Goal: Task Accomplishment & Management: Use online tool/utility

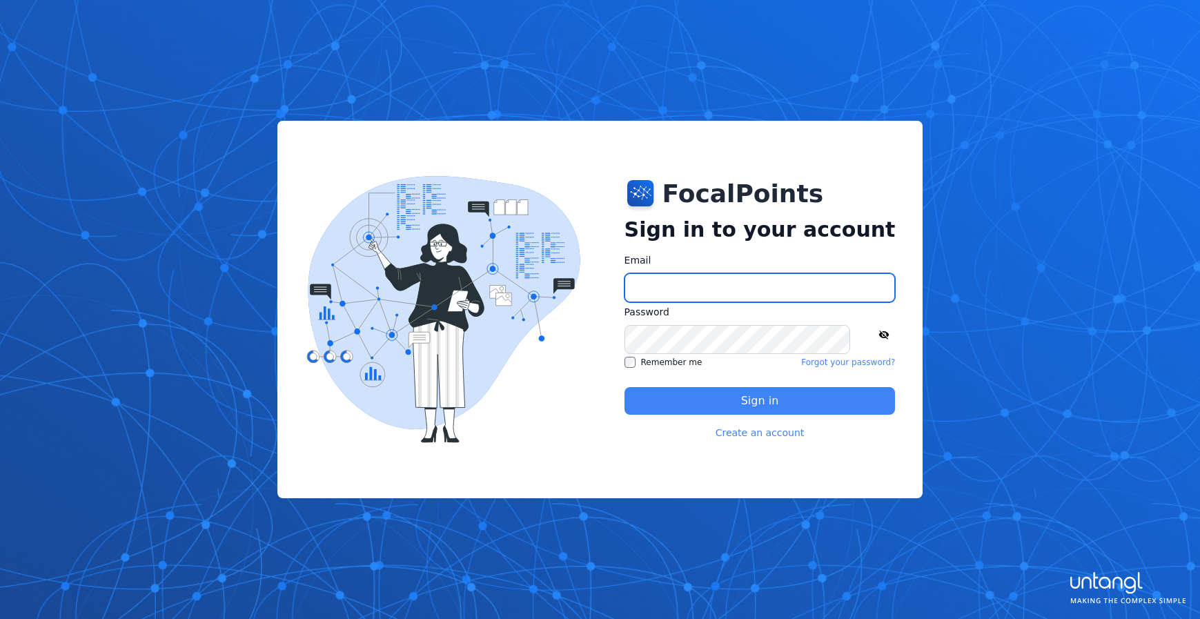
type input "**********"
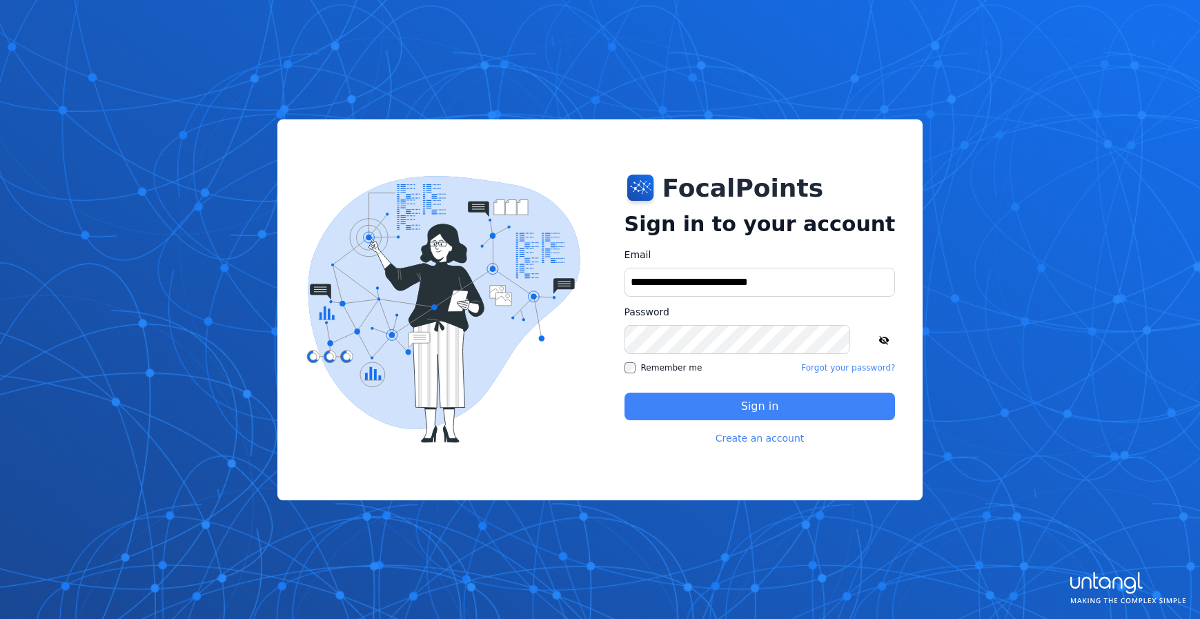
click at [660, 368] on label "Remember me" at bounding box center [663, 367] width 78 height 11
click at [740, 281] on input "**********" at bounding box center [759, 282] width 271 height 29
click at [555, 323] on img at bounding box center [442, 309] width 275 height 267
click at [878, 345] on icon at bounding box center [883, 340] width 11 height 11
click at [757, 407] on button "Sign in" at bounding box center [759, 407] width 271 height 28
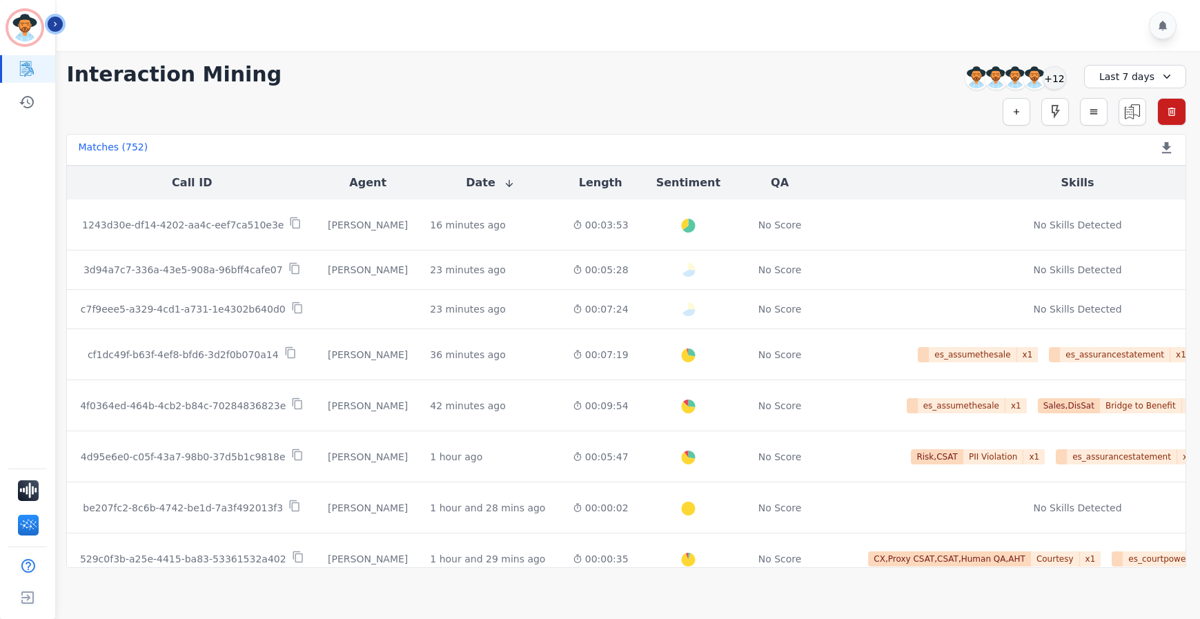
click at [55, 25] on icon "Sidebar" at bounding box center [55, 24] width 10 height 10
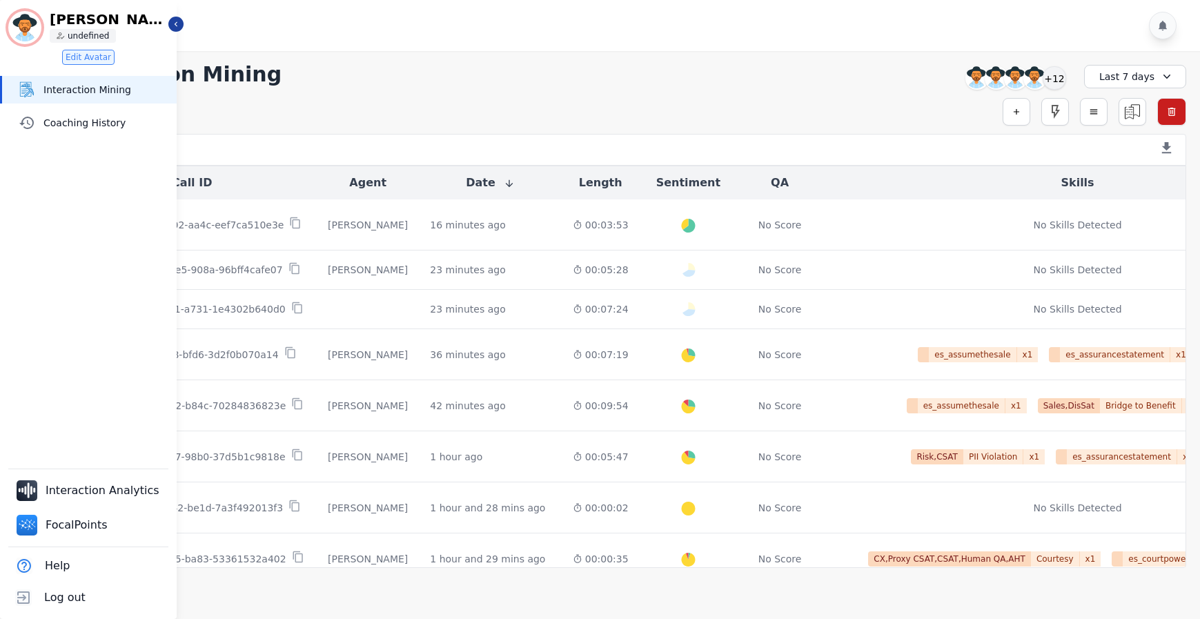
click at [183, 28] on div at bounding box center [630, 25] width 1147 height 51
click at [179, 30] on button "Icon description" at bounding box center [175, 24] width 15 height 15
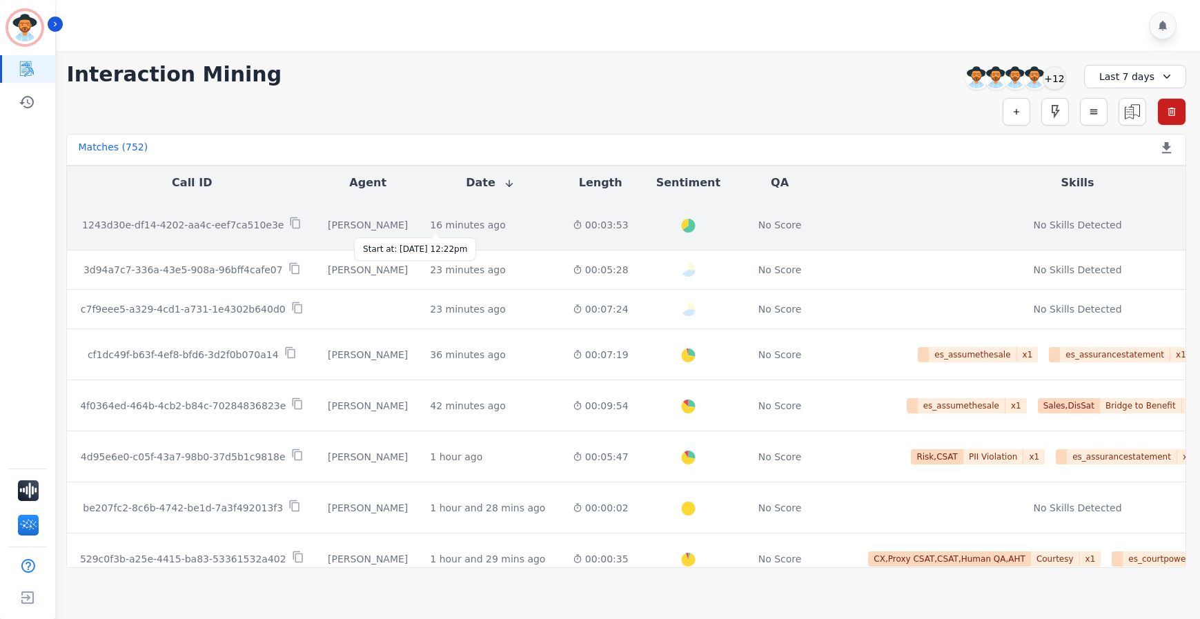
click at [430, 226] on div "16 minutes ago" at bounding box center [467, 225] width 75 height 14
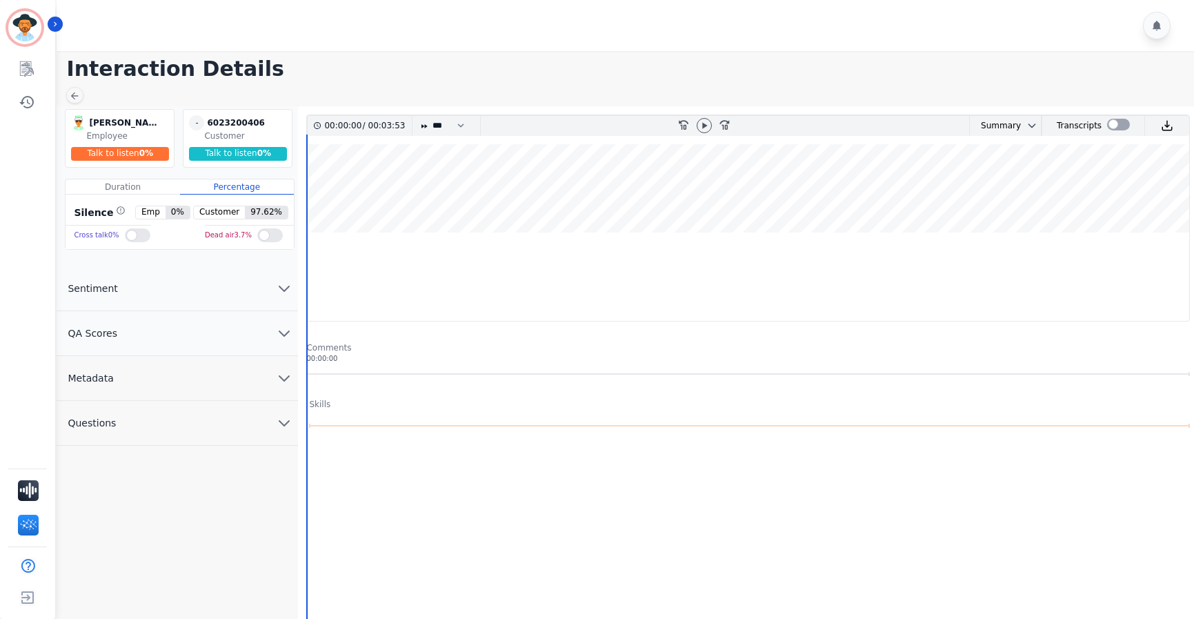
click at [171, 330] on button "QA Scores" at bounding box center [177, 333] width 241 height 45
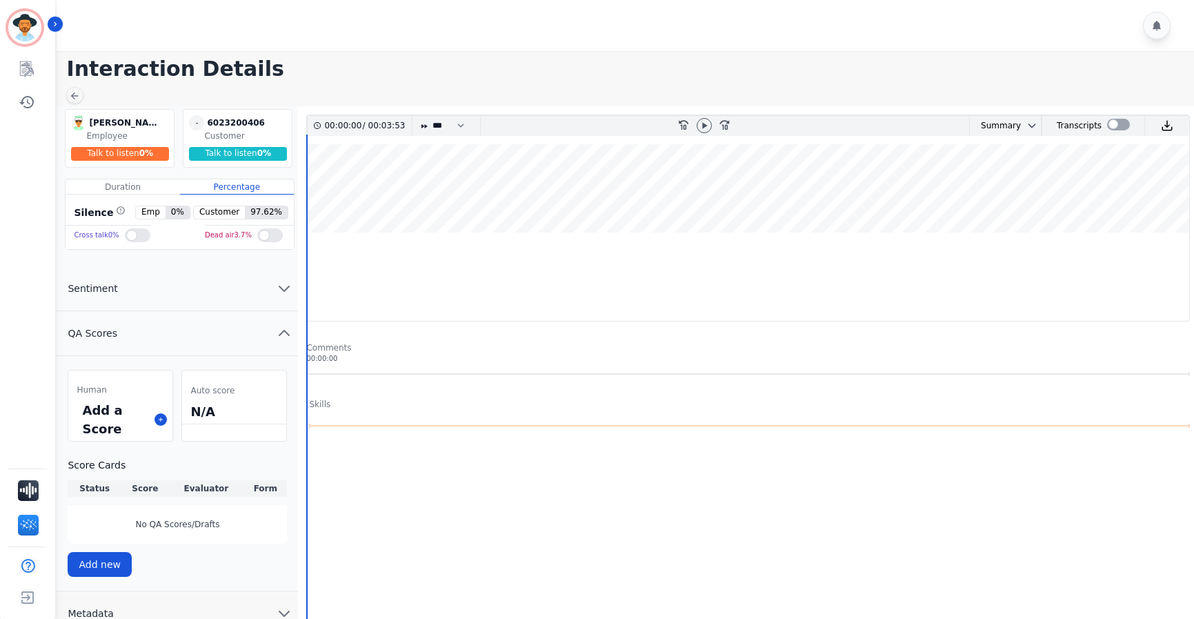
click at [171, 330] on button "QA Scores" at bounding box center [177, 333] width 241 height 45
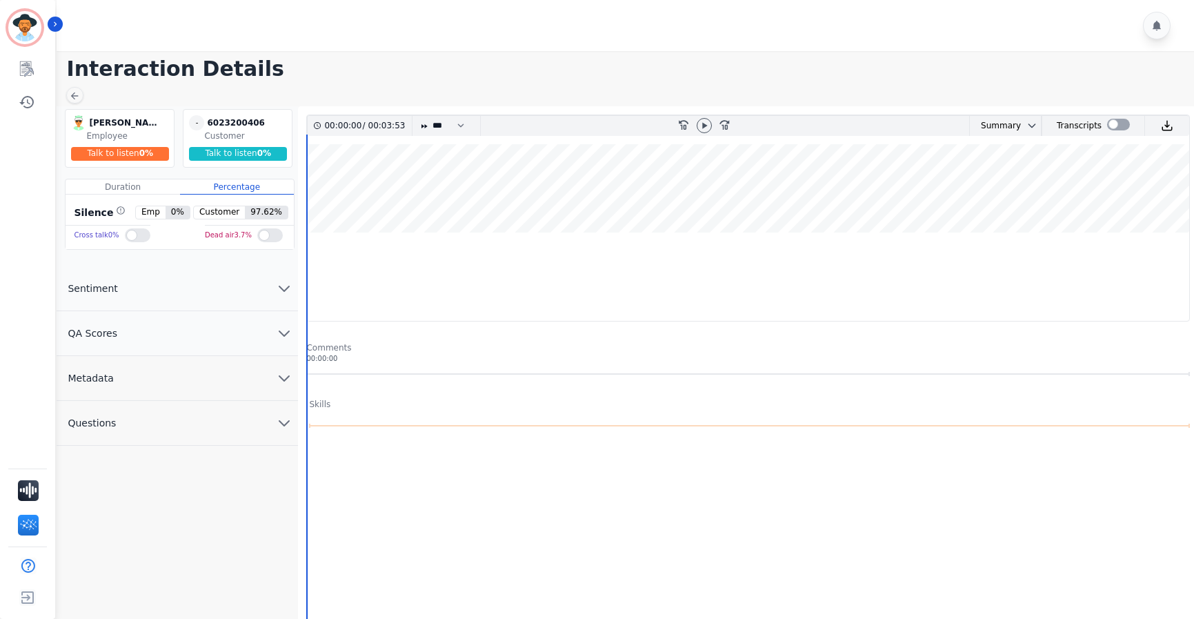
click at [169, 393] on button "Metadata" at bounding box center [177, 378] width 241 height 45
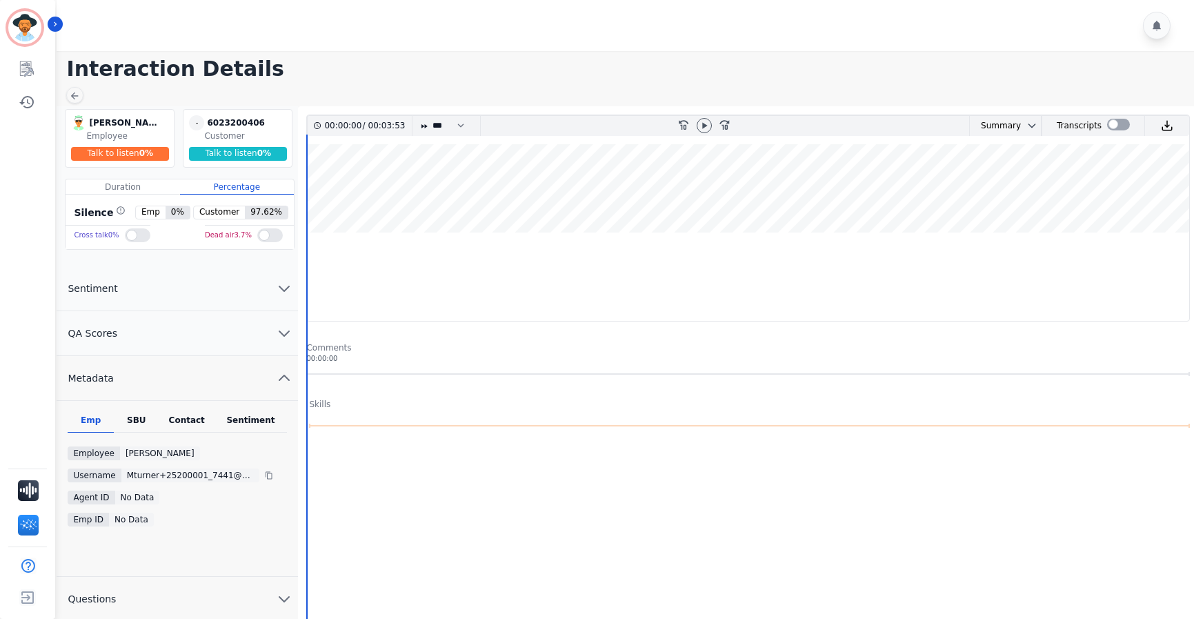
click at [169, 393] on button "Metadata" at bounding box center [177, 378] width 241 height 45
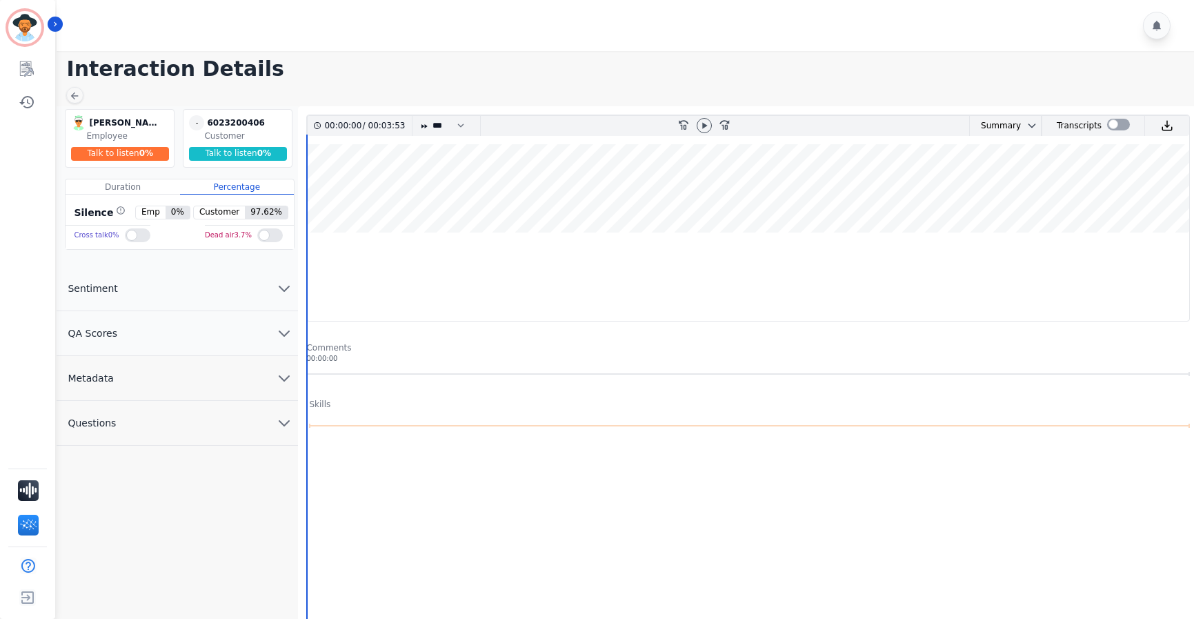
click at [152, 427] on button "Questions" at bounding box center [177, 423] width 241 height 45
click at [191, 379] on button "Metadata" at bounding box center [177, 378] width 241 height 45
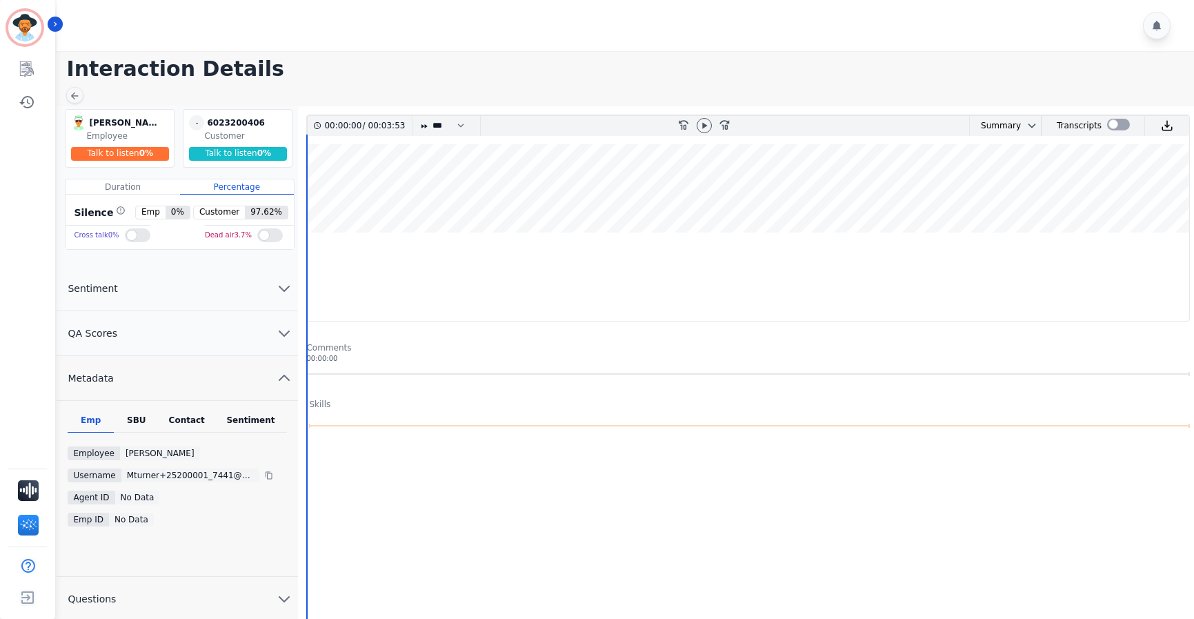
click at [219, 337] on button "QA Scores" at bounding box center [177, 333] width 241 height 45
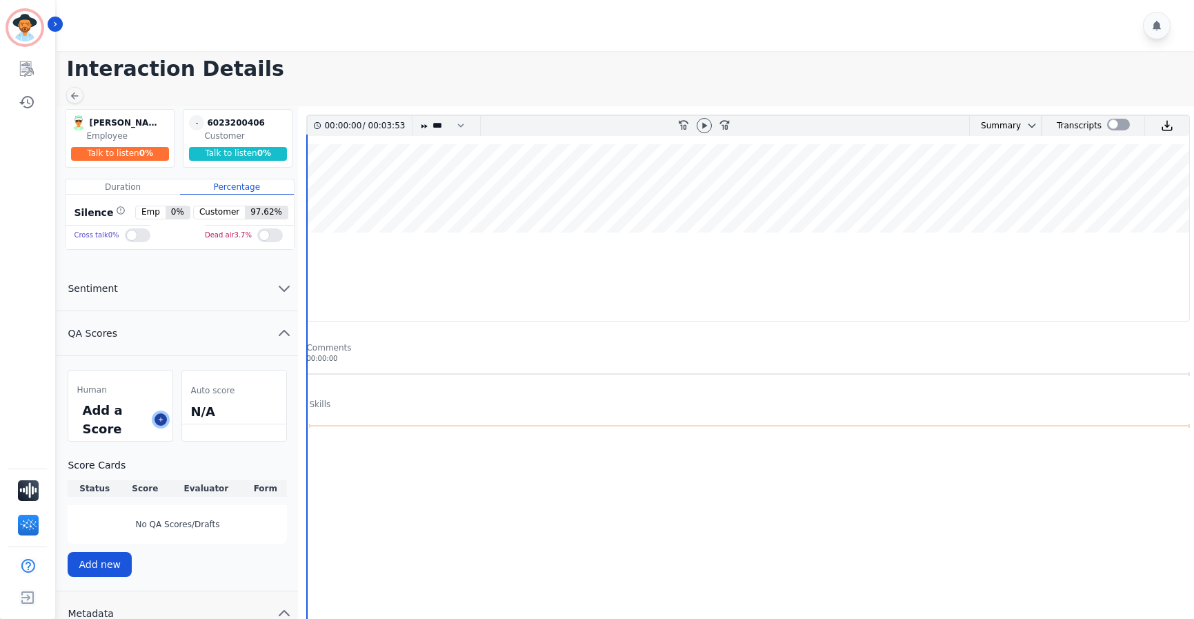
click at [163, 419] on icon at bounding box center [161, 419] width 4 height 4
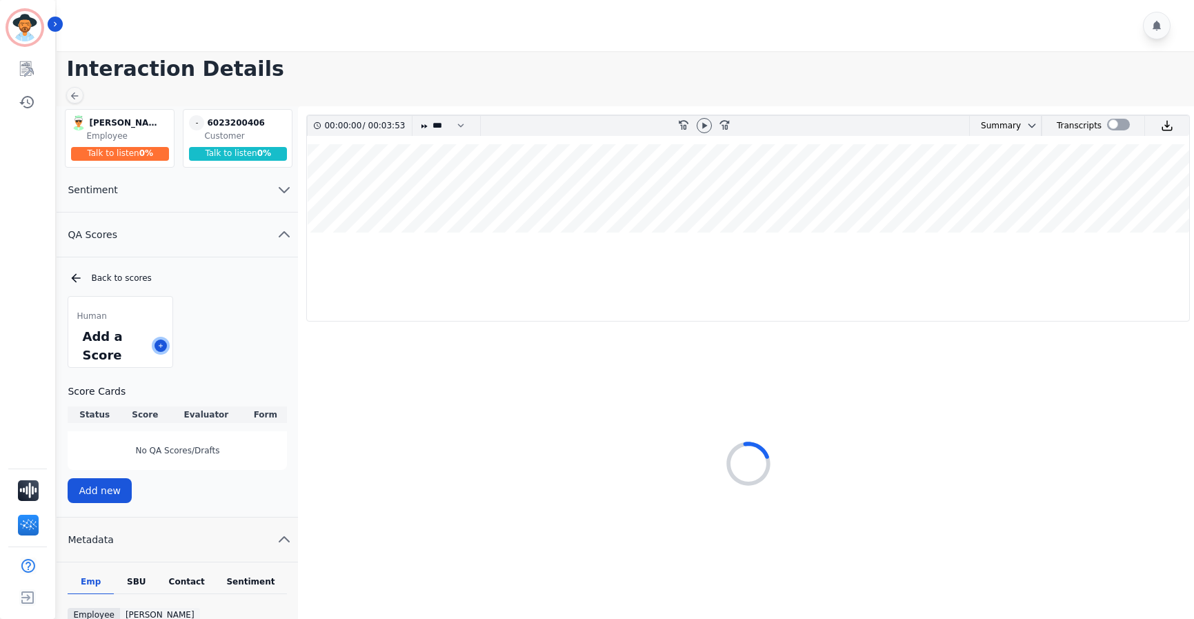
scroll to position [69, 0]
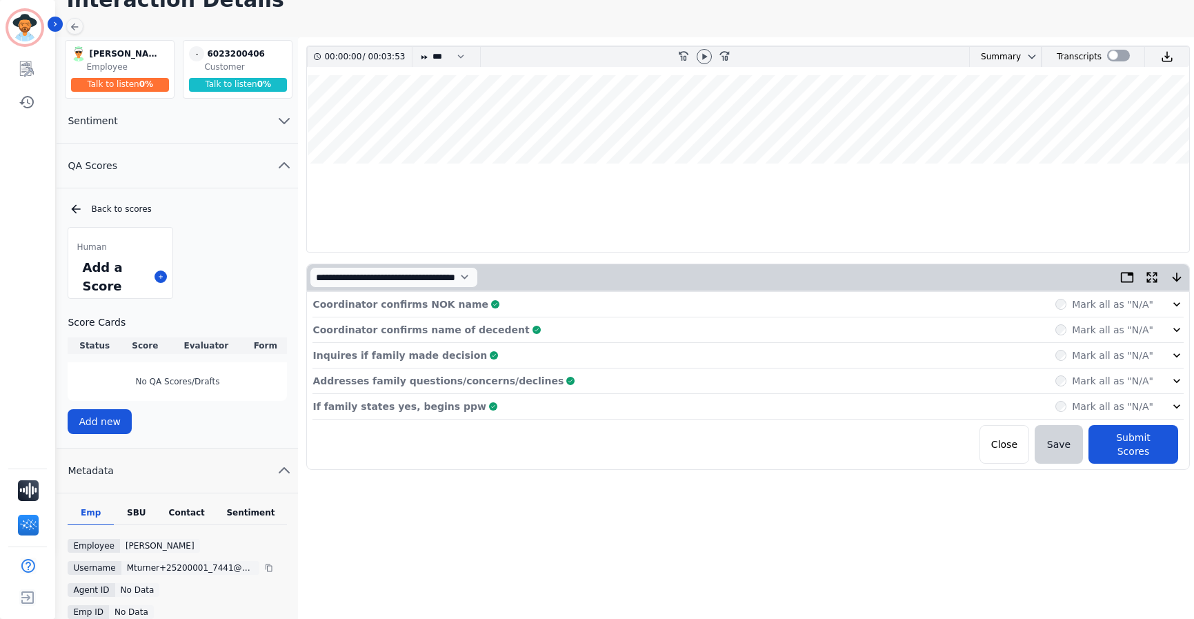
click at [497, 304] on div "Coordinator confirms NOK name Complete [PERSON_NAME] all as "N/A"" at bounding box center [748, 305] width 871 height 26
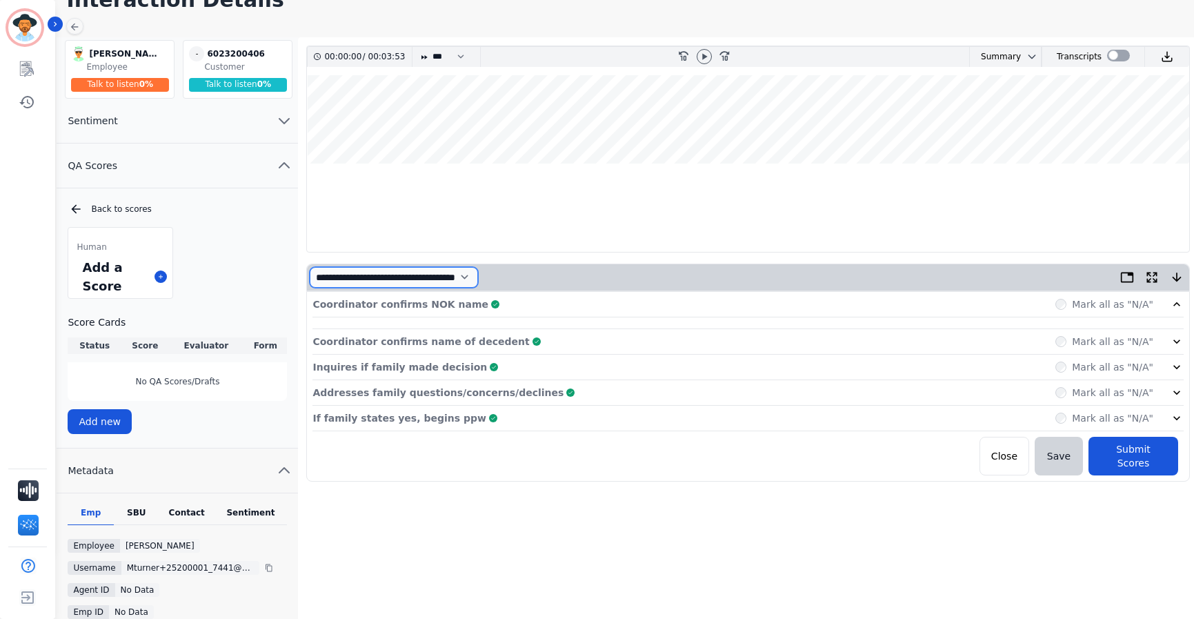
click at [478, 283] on select "**********" at bounding box center [394, 277] width 168 height 21
select select "*"
click at [310, 267] on select "**********" at bounding box center [394, 277] width 168 height 21
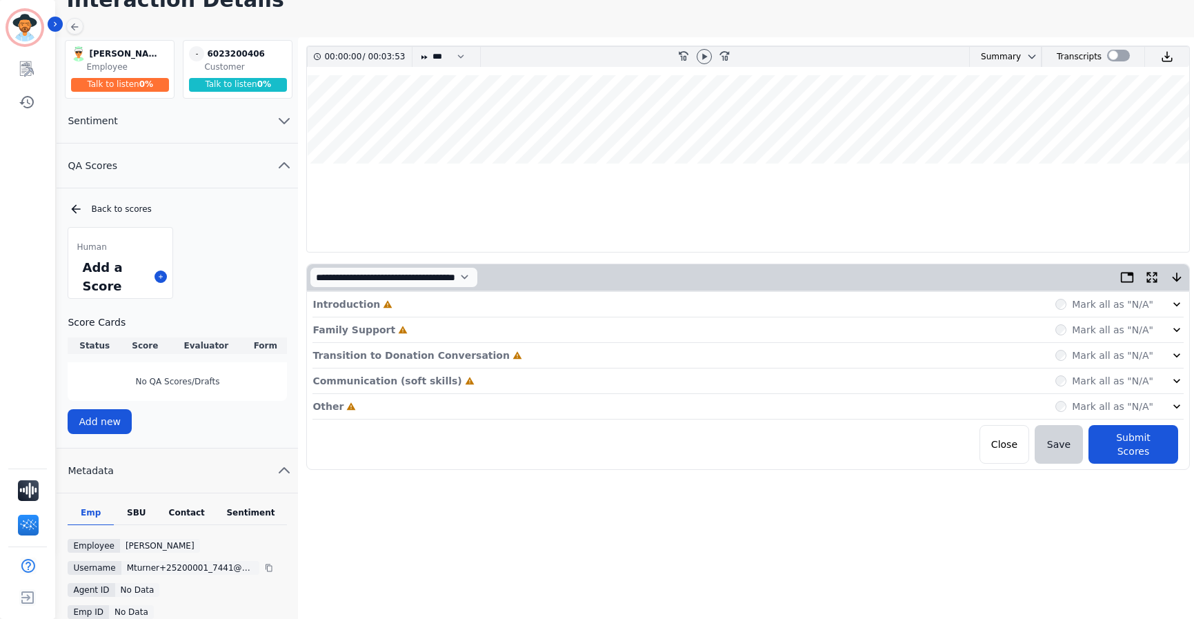
click at [549, 311] on div "Introduction Incomplete Mark all as "N/A"" at bounding box center [748, 305] width 871 height 26
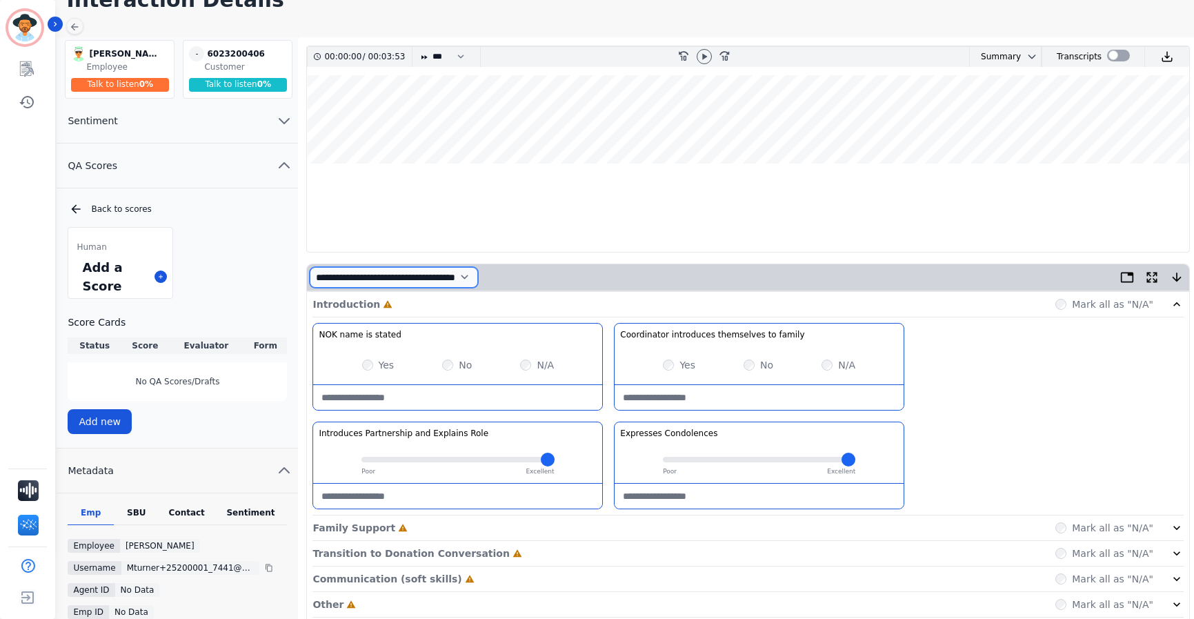
click at [455, 280] on select "**********" at bounding box center [394, 277] width 168 height 21
click at [640, 244] on div at bounding box center [748, 163] width 882 height 177
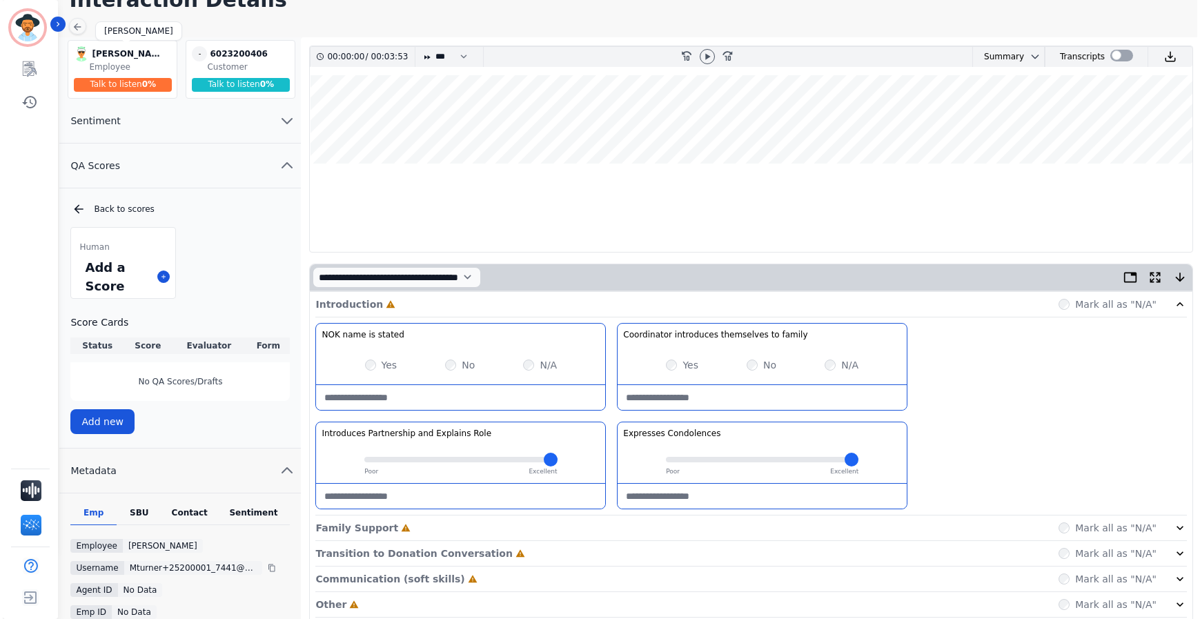
scroll to position [0, 0]
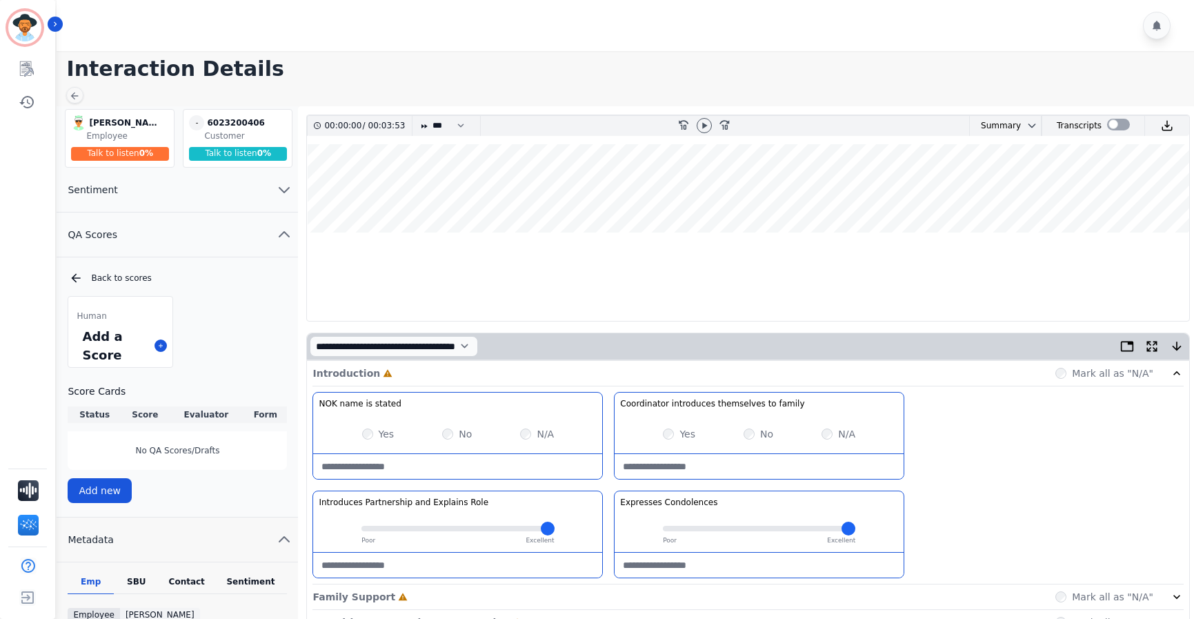
click at [67, 89] on main "Interaction Details [PERSON_NAME] [PERSON_NAME] Employee Talk to listen 0 % - 6…" at bounding box center [623, 443] width 1142 height 784
click at [78, 97] on icon at bounding box center [74, 95] width 11 height 11
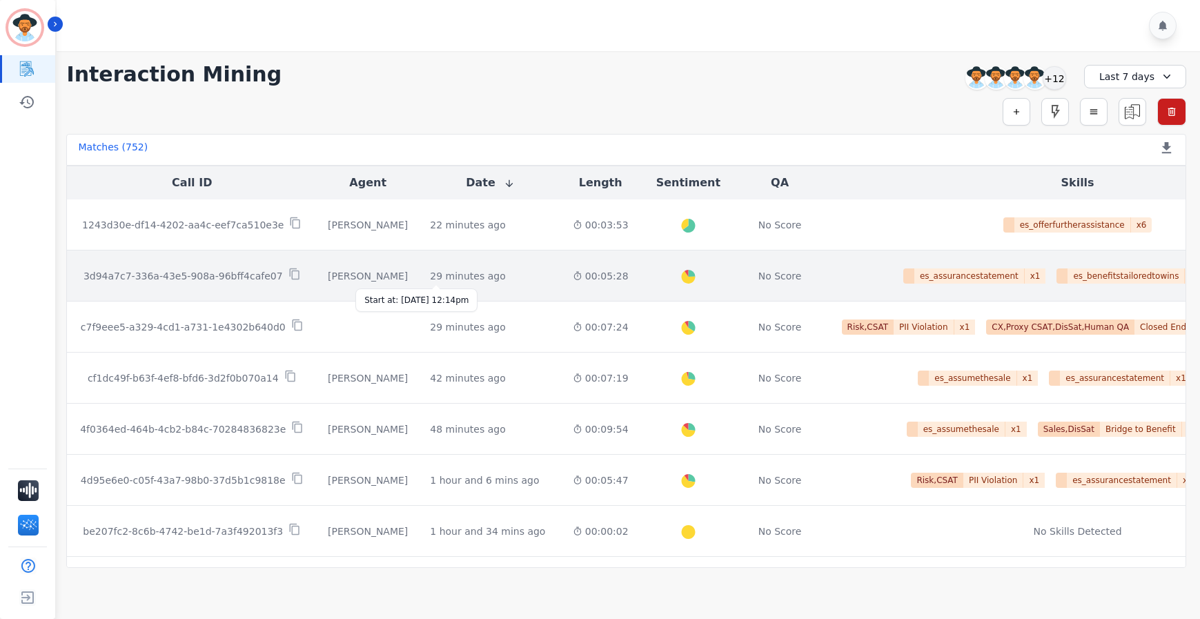
click at [435, 277] on div "29 minutes ago" at bounding box center [467, 276] width 75 height 14
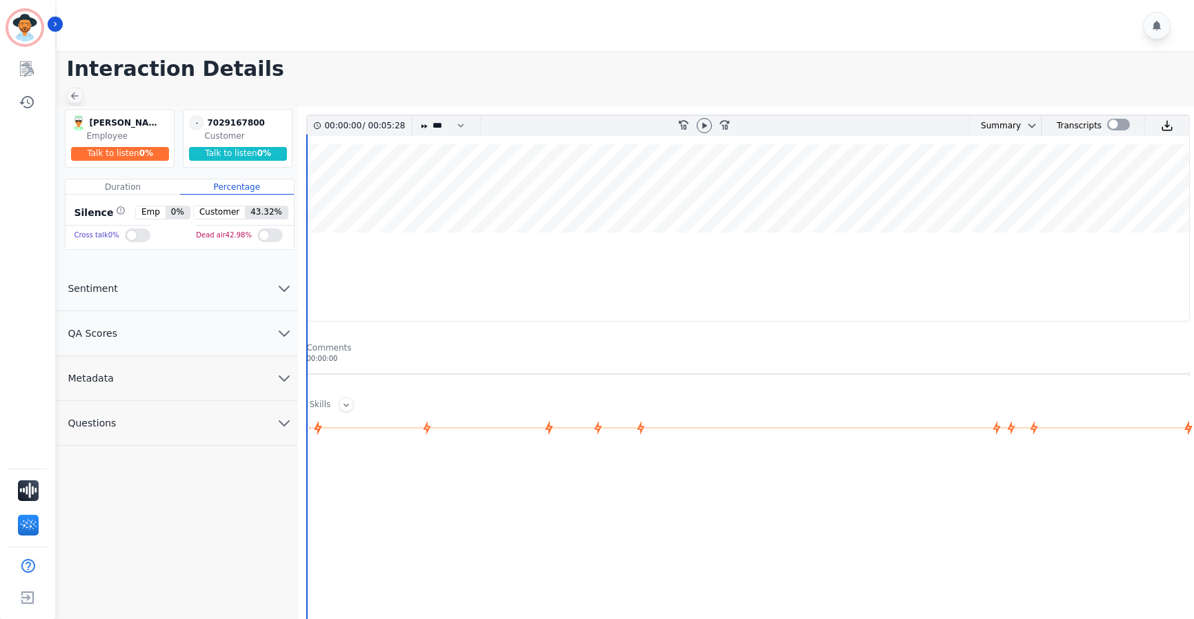
click at [73, 96] on icon at bounding box center [75, 96] width 8 height 8
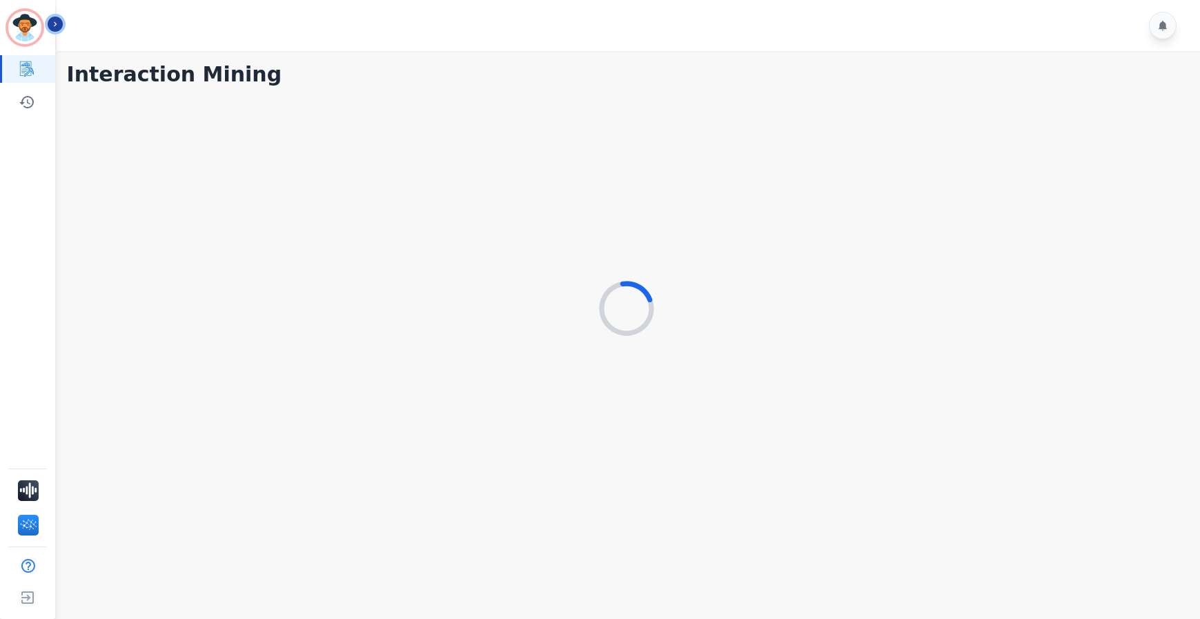
click at [54, 19] on icon "Sidebar" at bounding box center [55, 24] width 10 height 10
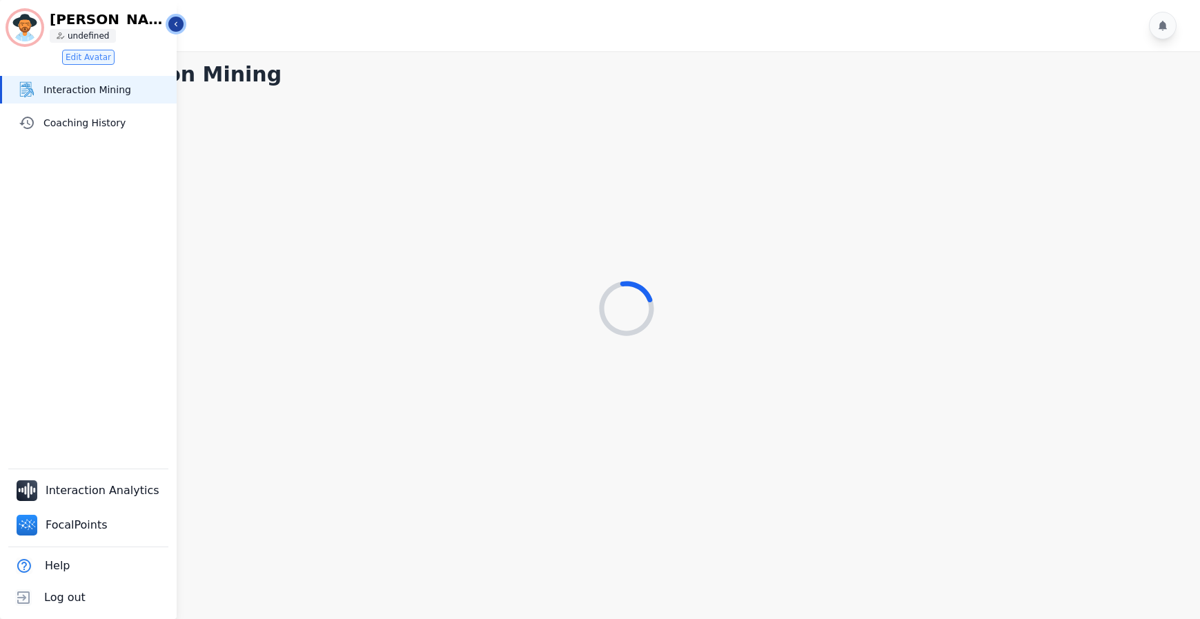
click at [178, 23] on icon "Sidebar" at bounding box center [176, 24] width 10 height 10
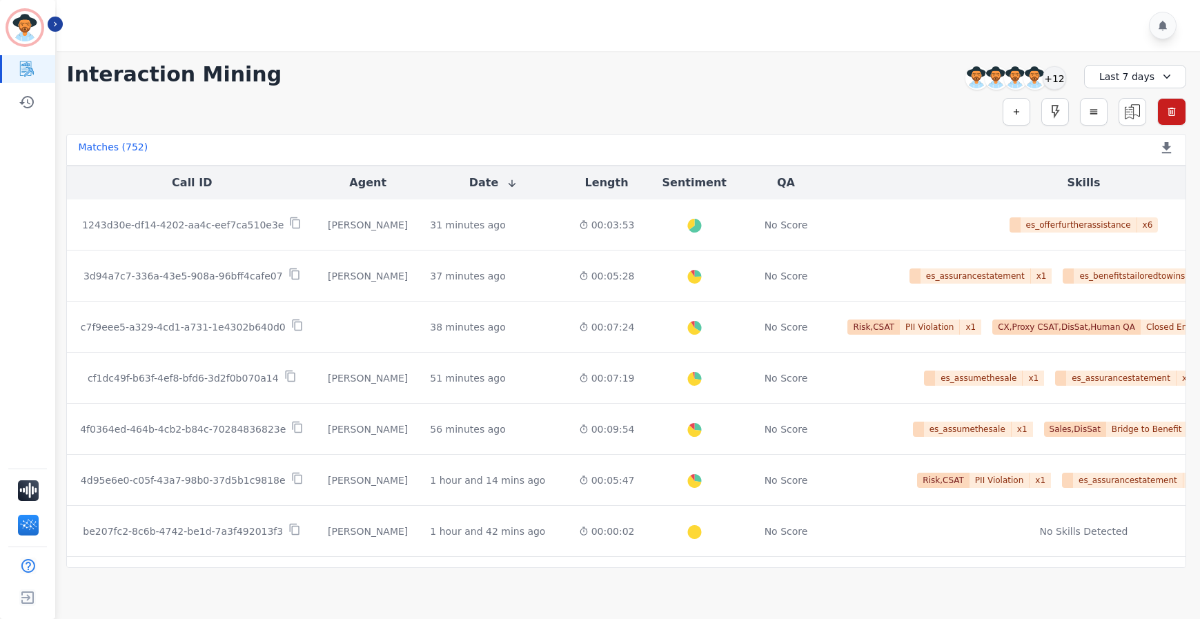
drag, startPoint x: 805, startPoint y: 58, endPoint x: 801, endPoint y: 20, distance: 38.2
click at [805, 58] on div "**********" at bounding box center [625, 309] width 1147 height 517
